Goal: Information Seeking & Learning: Find specific page/section

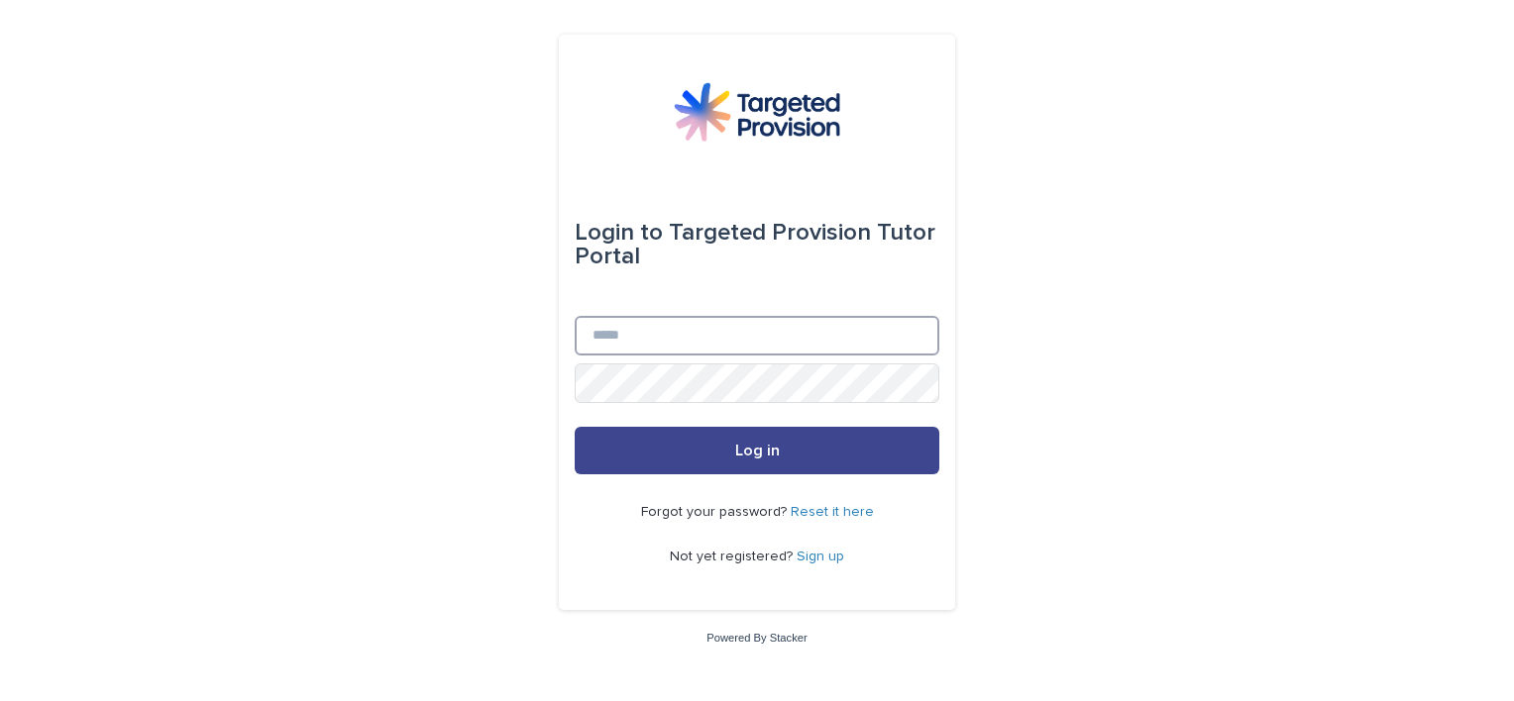
type input "**********"
click at [684, 456] on button "Log in" at bounding box center [757, 451] width 365 height 48
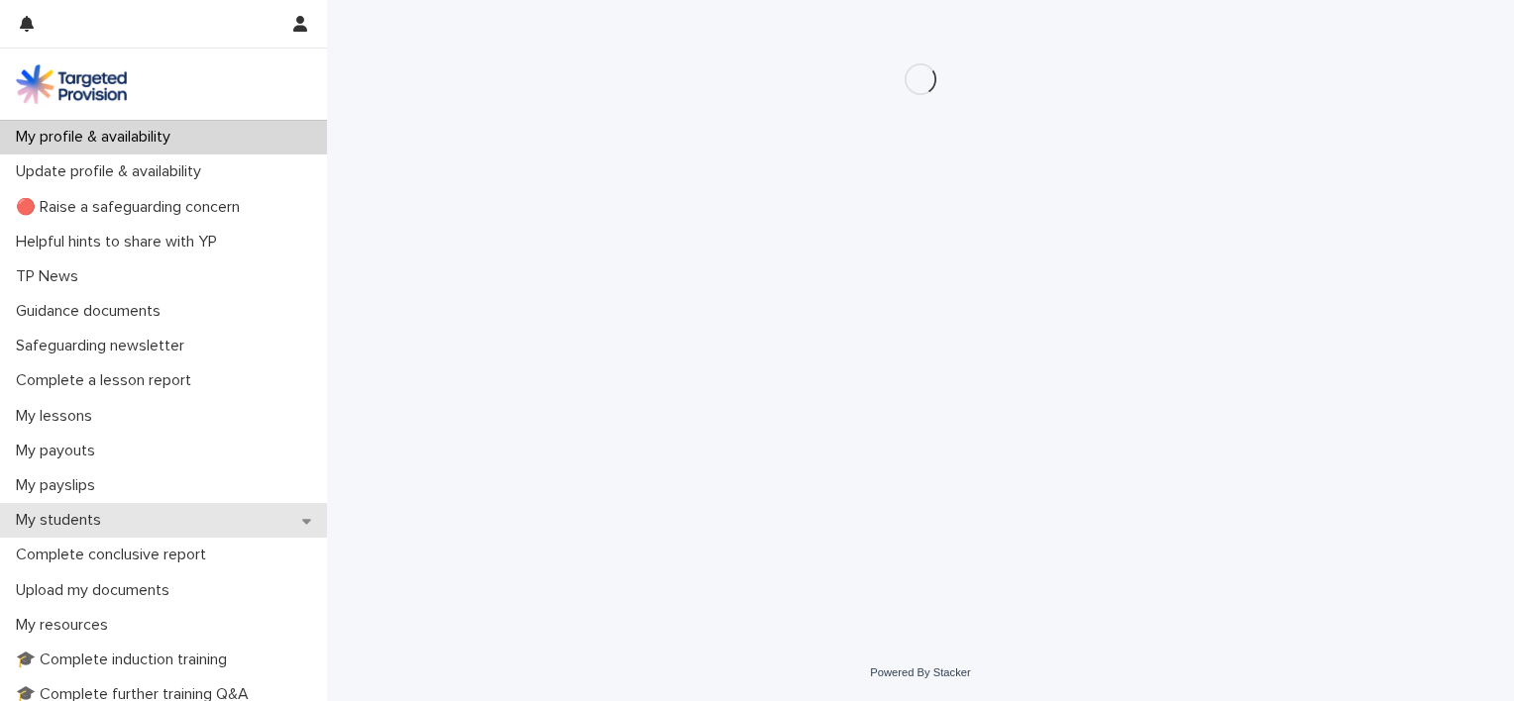
click at [118, 520] on div "My students" at bounding box center [163, 520] width 327 height 35
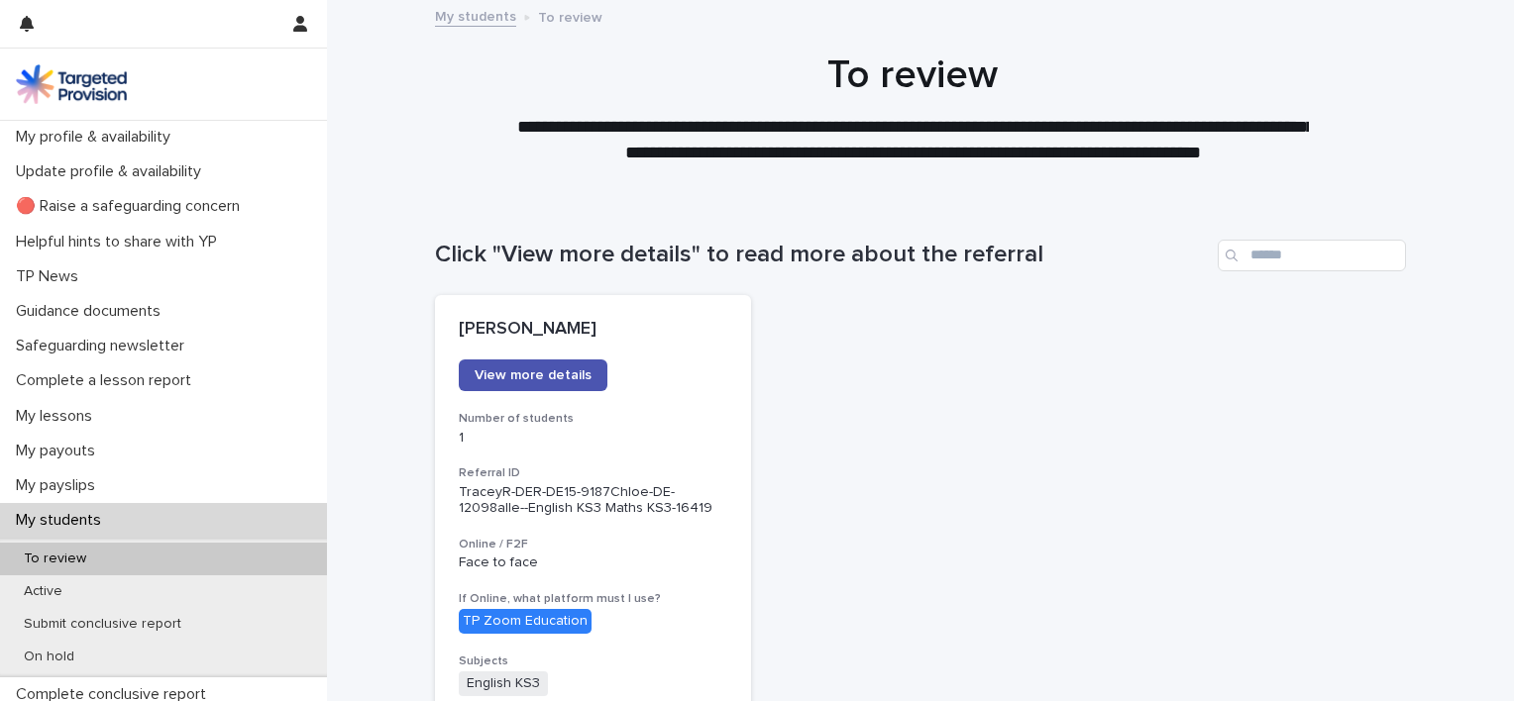
click at [118, 559] on div "To review" at bounding box center [163, 559] width 327 height 33
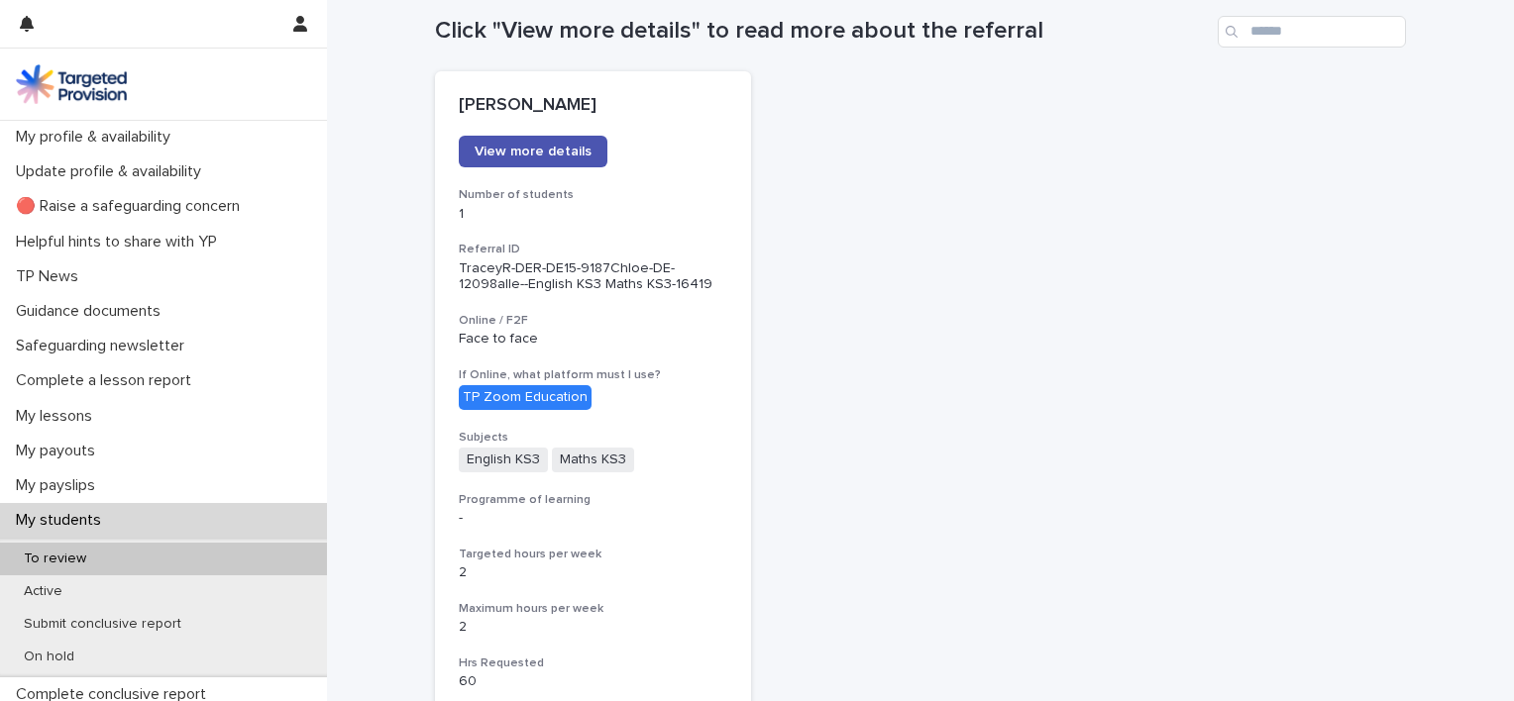
scroll to position [277, 0]
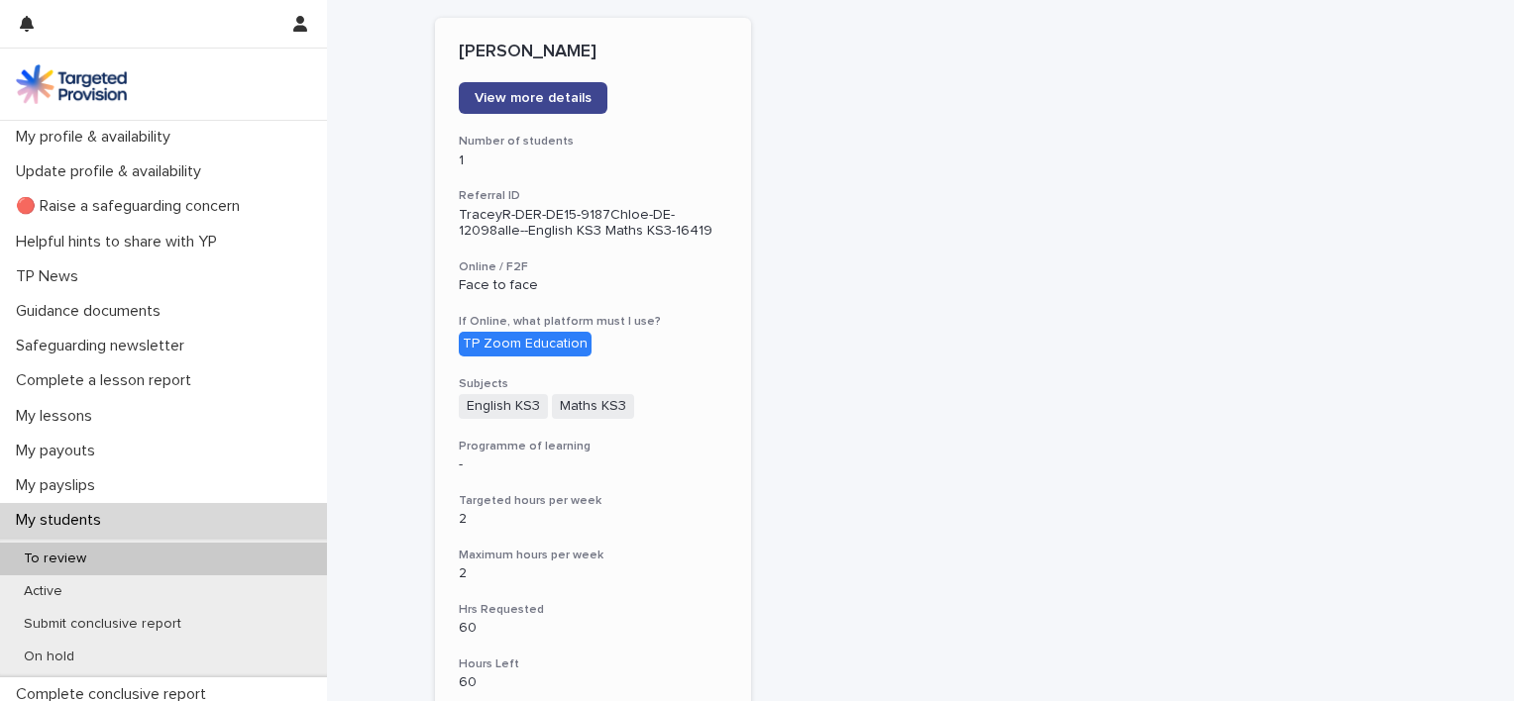
click at [488, 93] on span "View more details" at bounding box center [533, 98] width 117 height 14
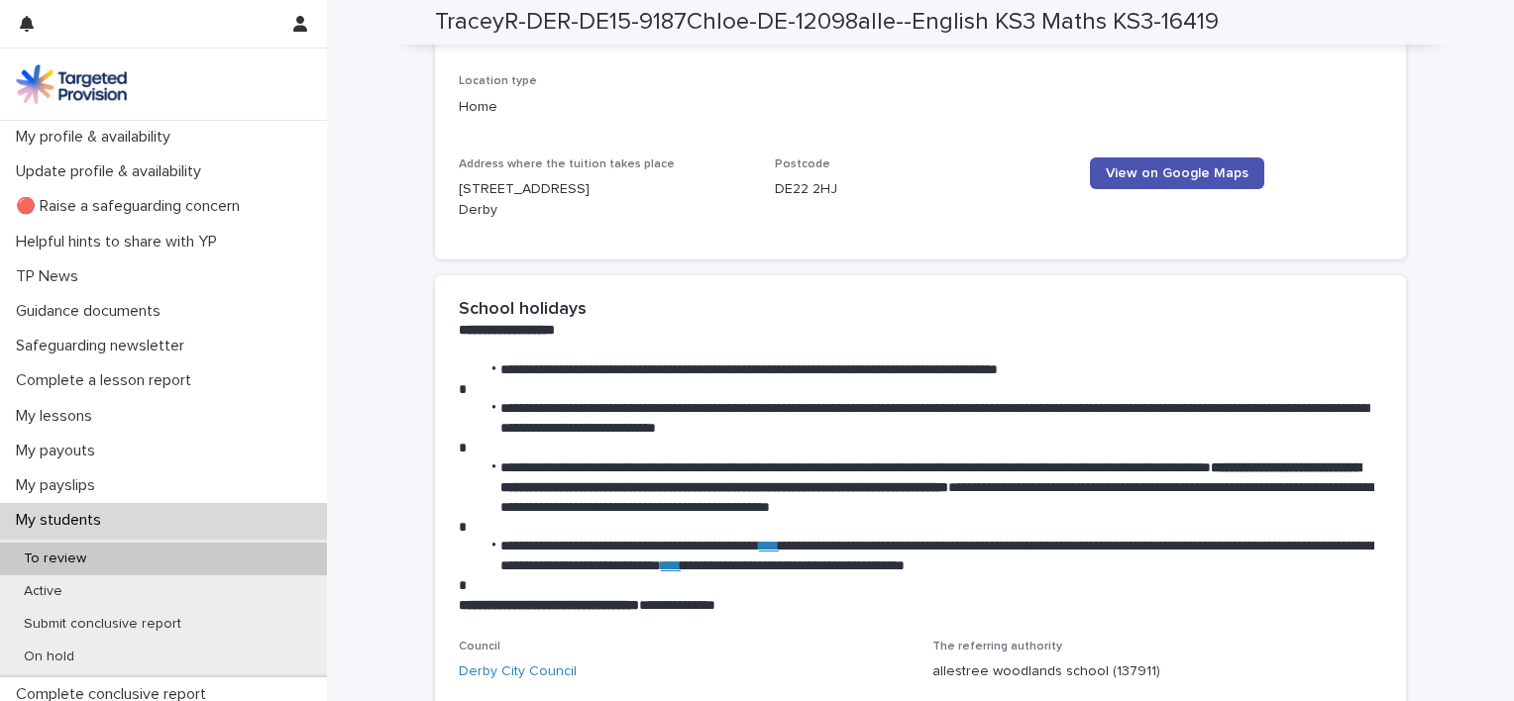
scroll to position [2608, 0]
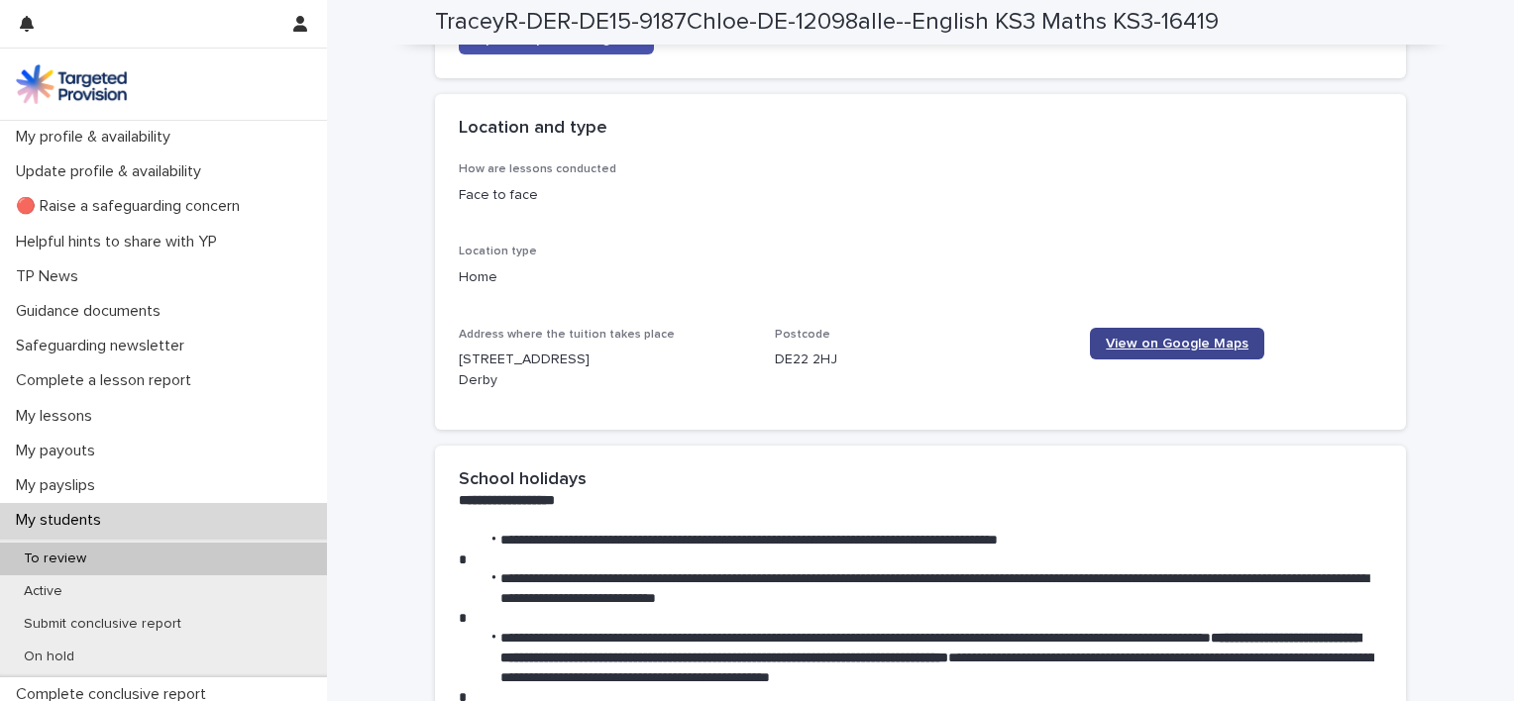
click at [1129, 329] on link "View on Google Maps" at bounding box center [1177, 344] width 174 height 32
